Goal: Task Accomplishment & Management: Manage account settings

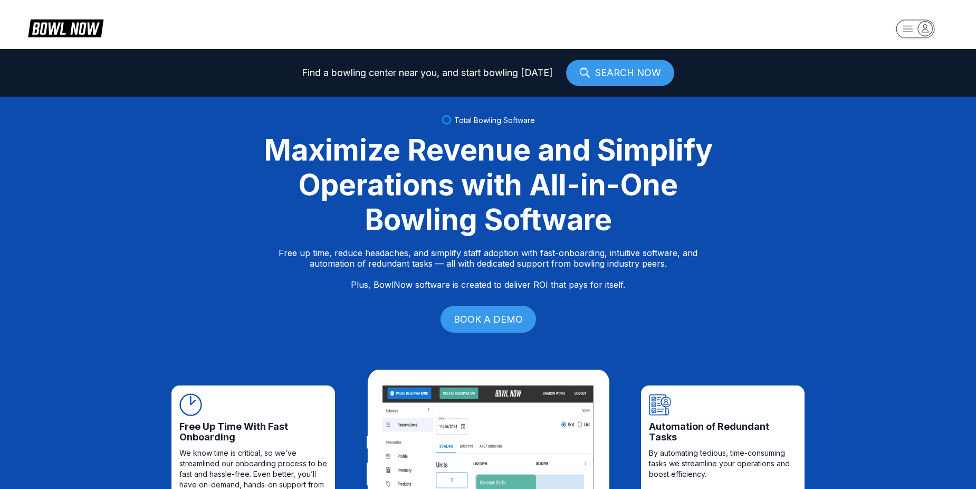
click at [897, 29] on rect "button" at bounding box center [915, 29] width 39 height 18
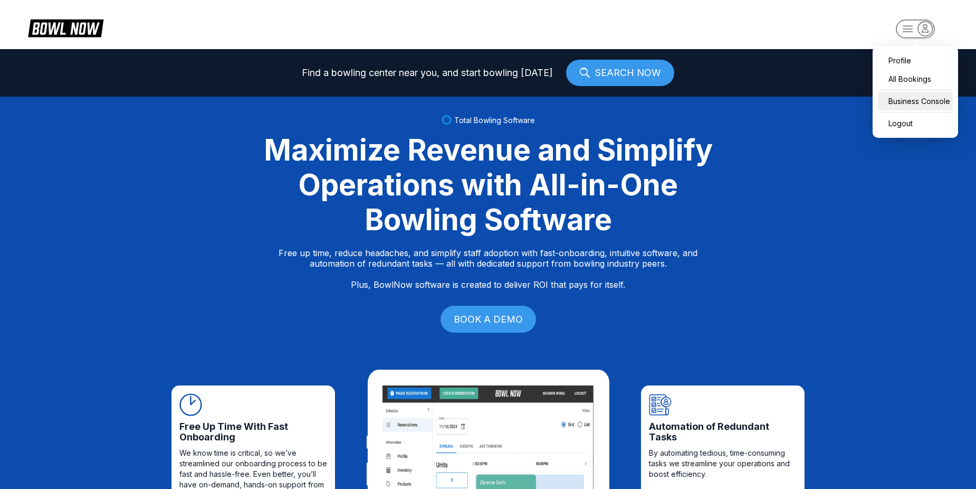
click at [931, 93] on div "Business Console" at bounding box center [915, 101] width 75 height 18
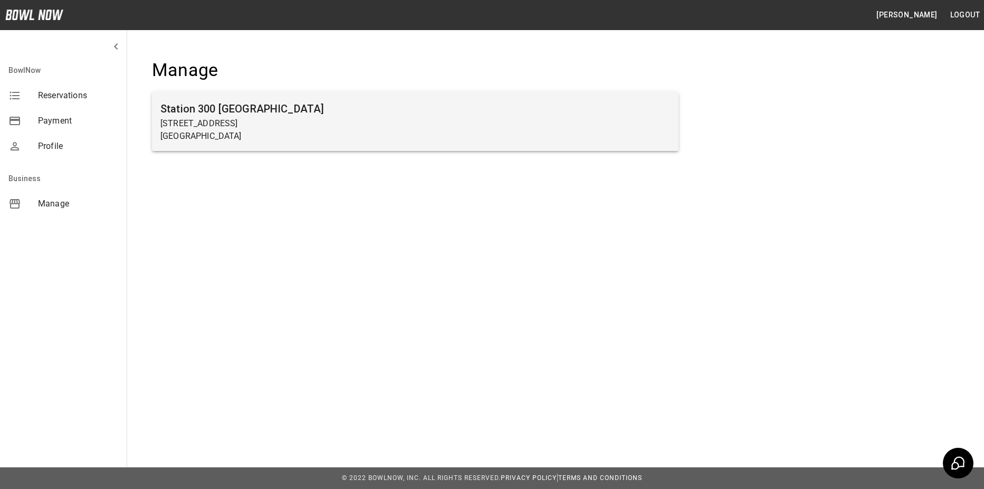
click at [644, 148] on div "Station [GEOGRAPHIC_DATA][STREET_ADDRESS]" at bounding box center [415, 121] width 527 height 59
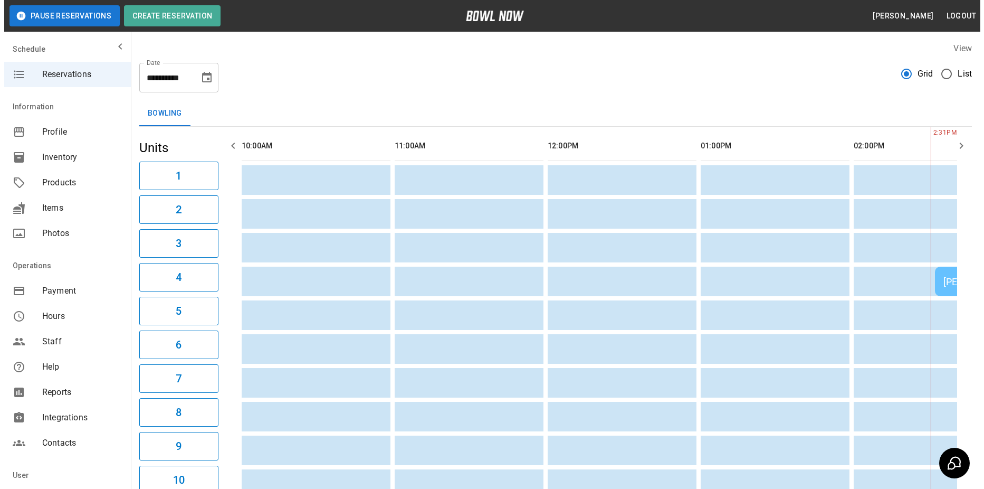
scroll to position [0, 612]
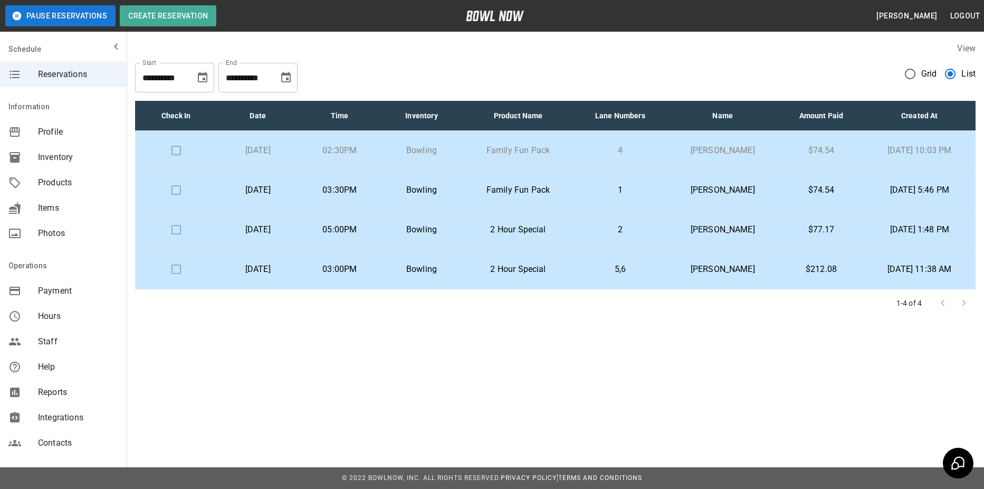
click at [356, 150] on p "02:30PM" at bounding box center [339, 150] width 65 height 13
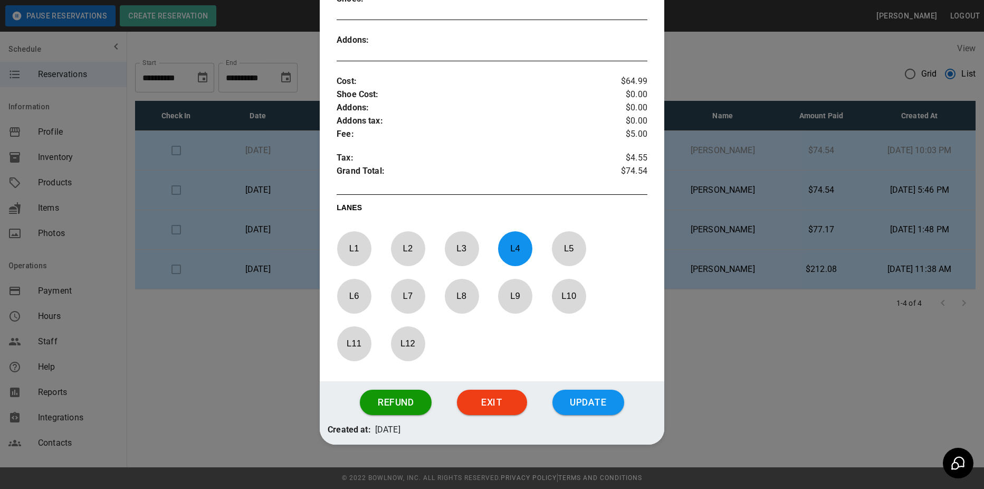
scroll to position [342, 0]
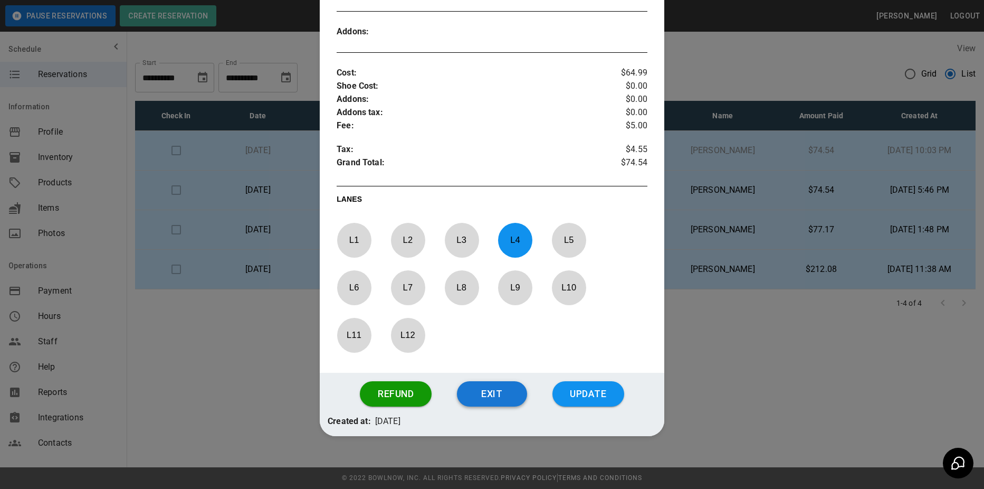
click at [499, 403] on button "Exit" at bounding box center [492, 393] width 70 height 25
